Goal: Find specific page/section: Locate a particular part of the current website

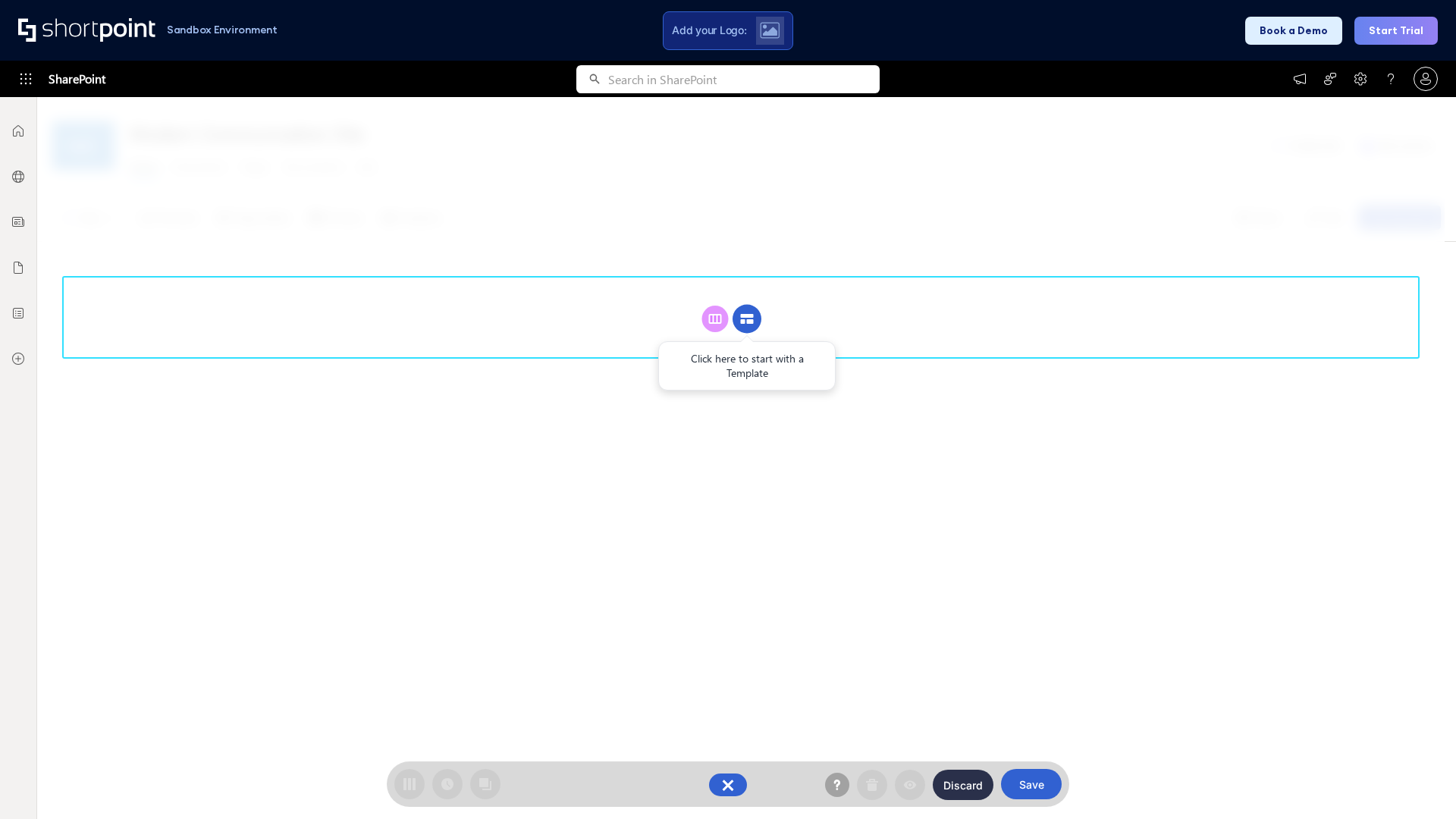
click at [747, 318] on circle at bounding box center [747, 319] width 29 height 29
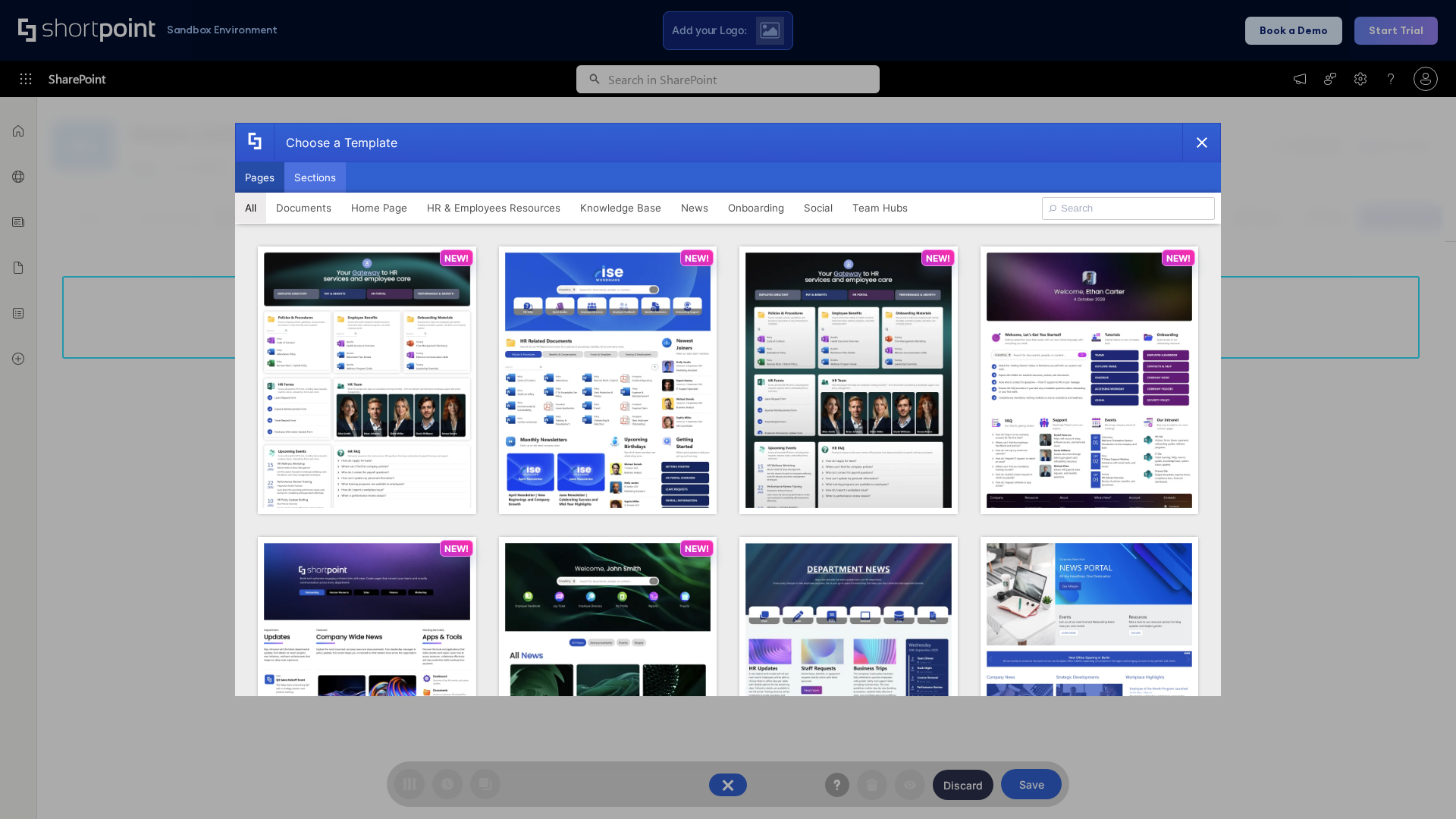
click at [314, 177] on button "Sections" at bounding box center [315, 177] width 61 height 31
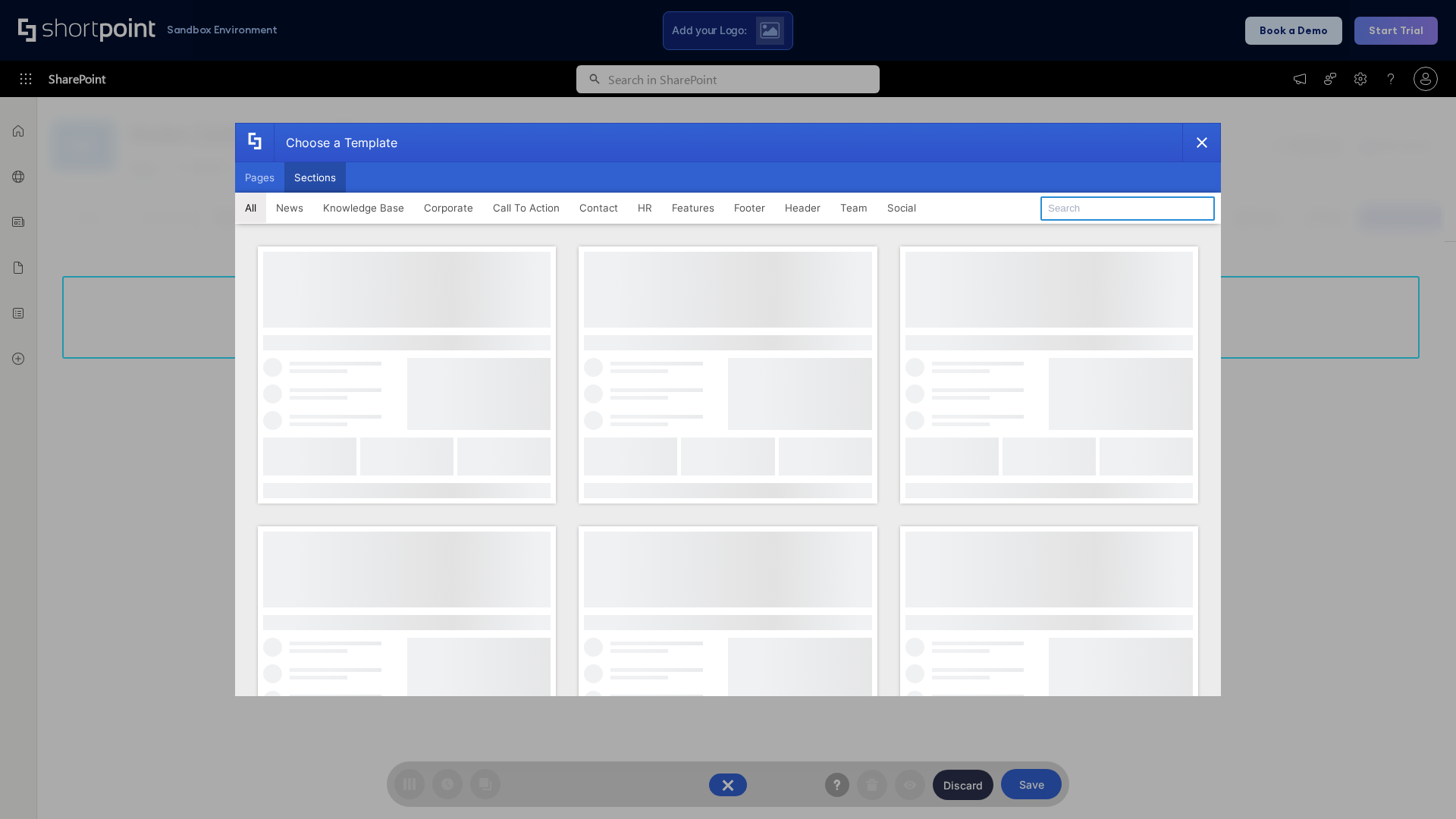
type input "Quick Links"
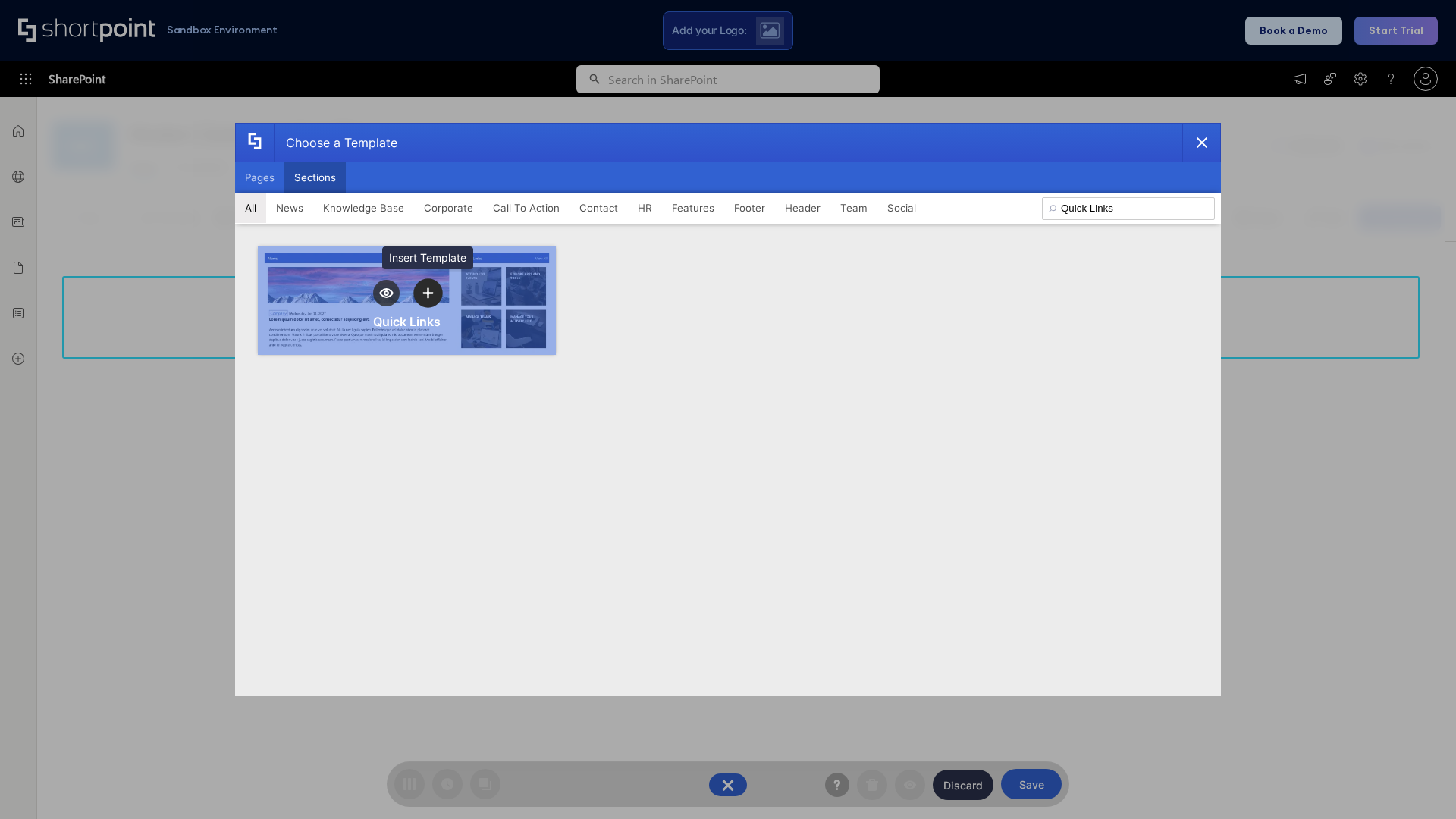
click at [427, 293] on icon "template selector" at bounding box center [427, 292] width 10 height 10
